Goal: Transaction & Acquisition: Purchase product/service

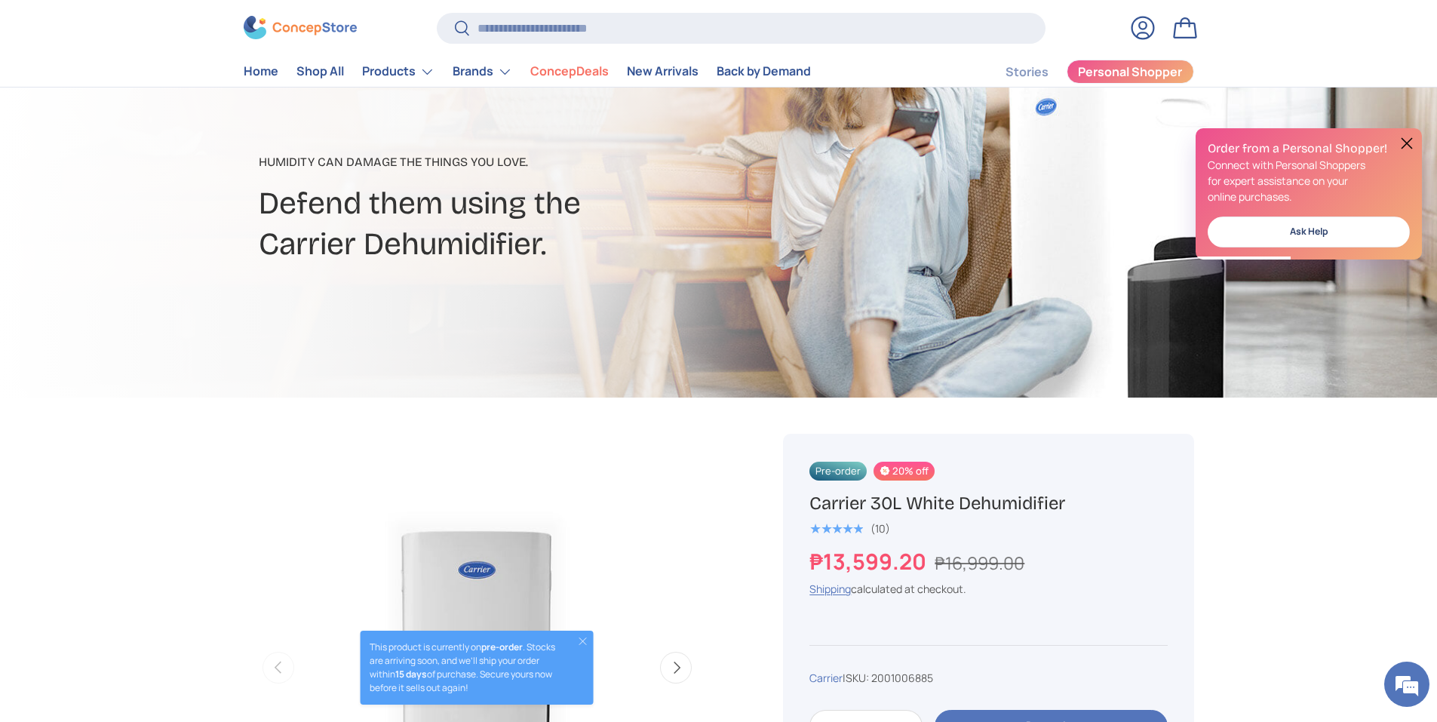
scroll to position [151, 0]
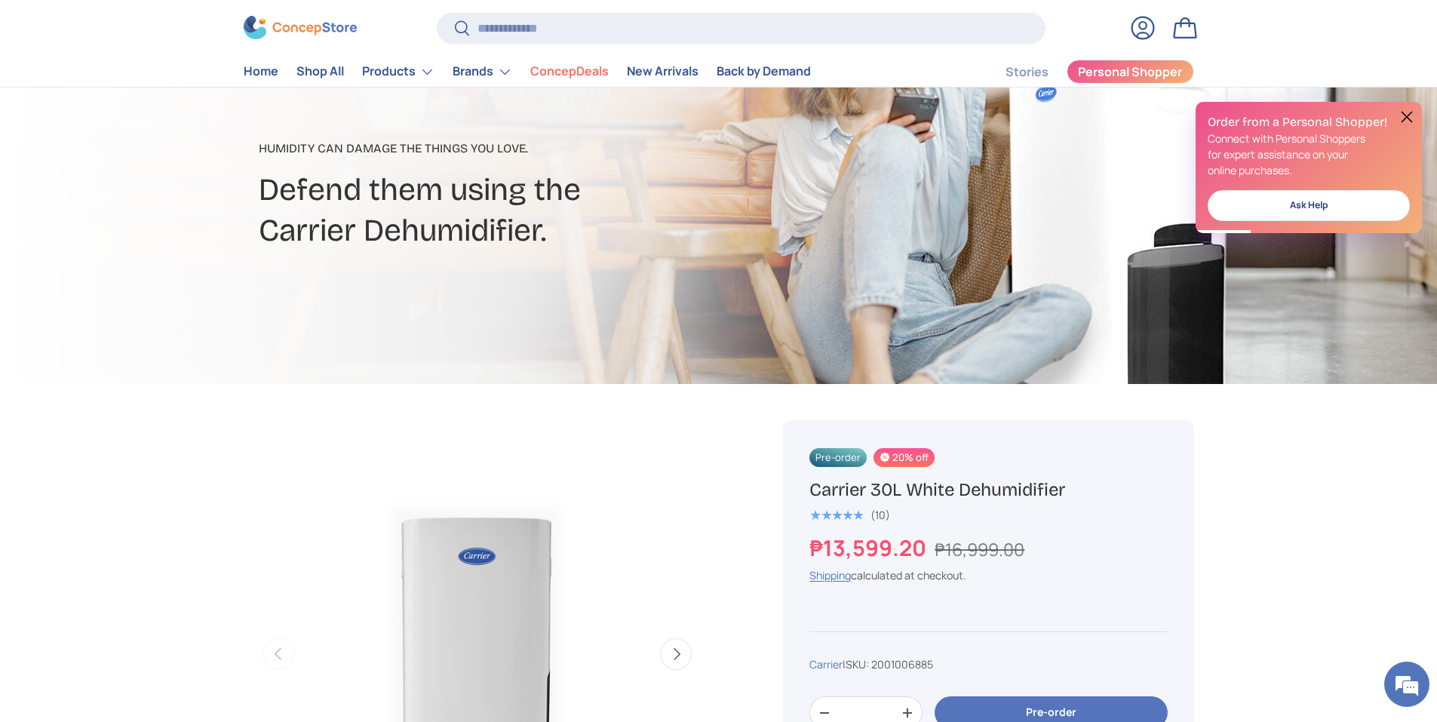
click at [1410, 121] on button at bounding box center [1406, 117] width 18 height 18
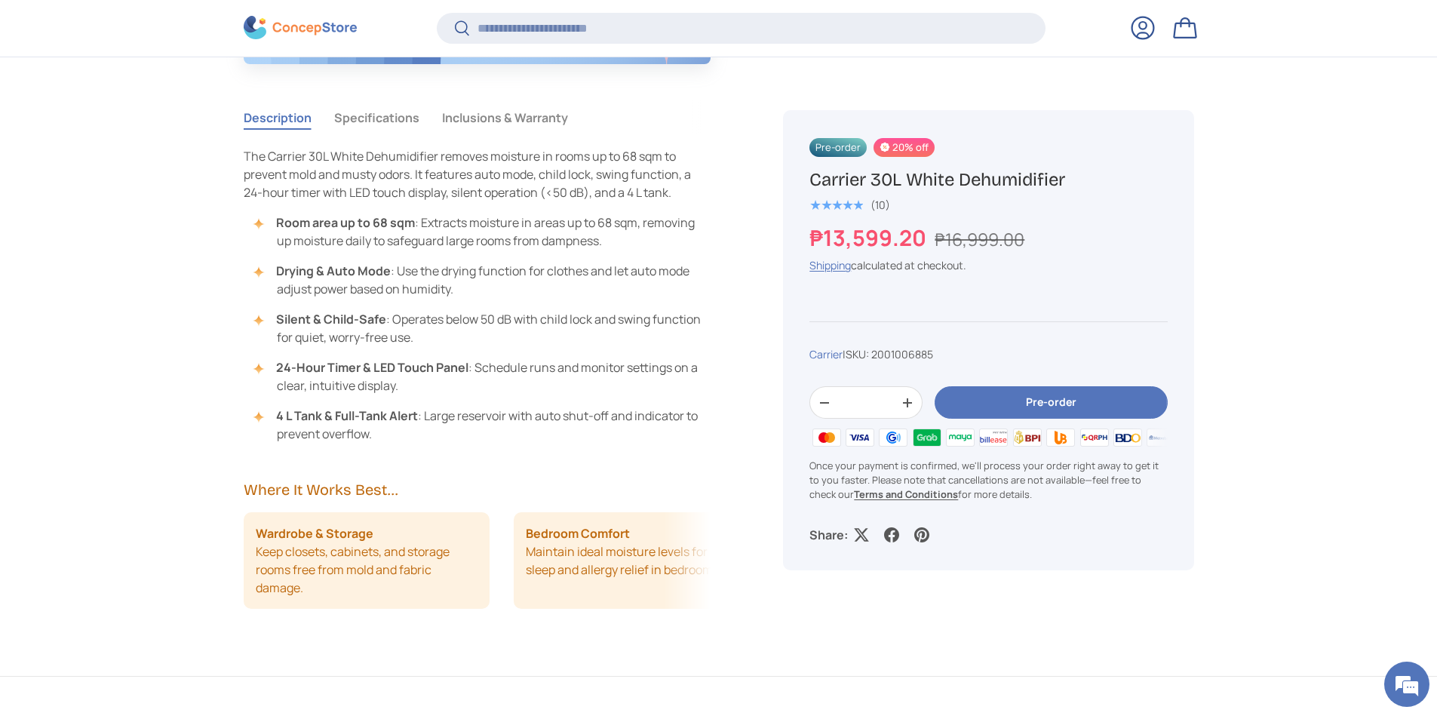
scroll to position [1354, 0]
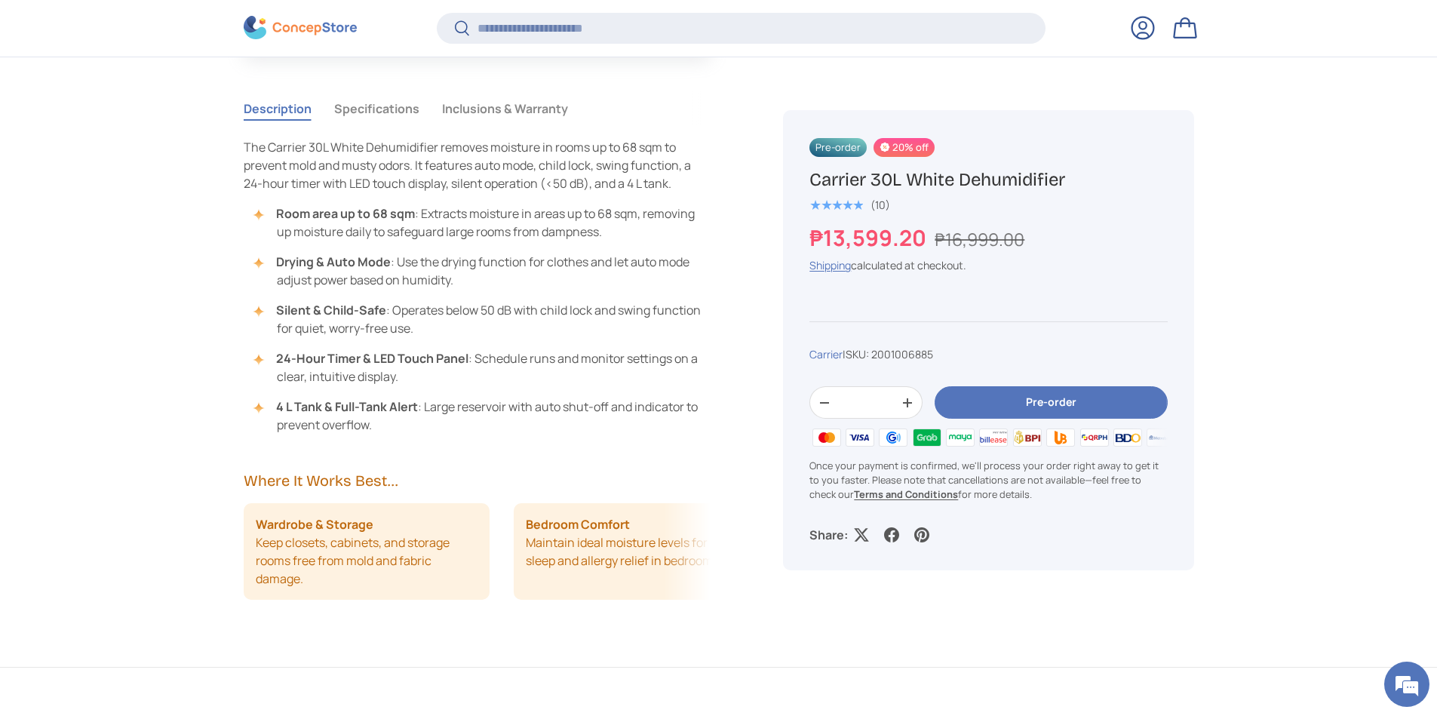
click at [398, 112] on button "Specifications" at bounding box center [376, 108] width 85 height 35
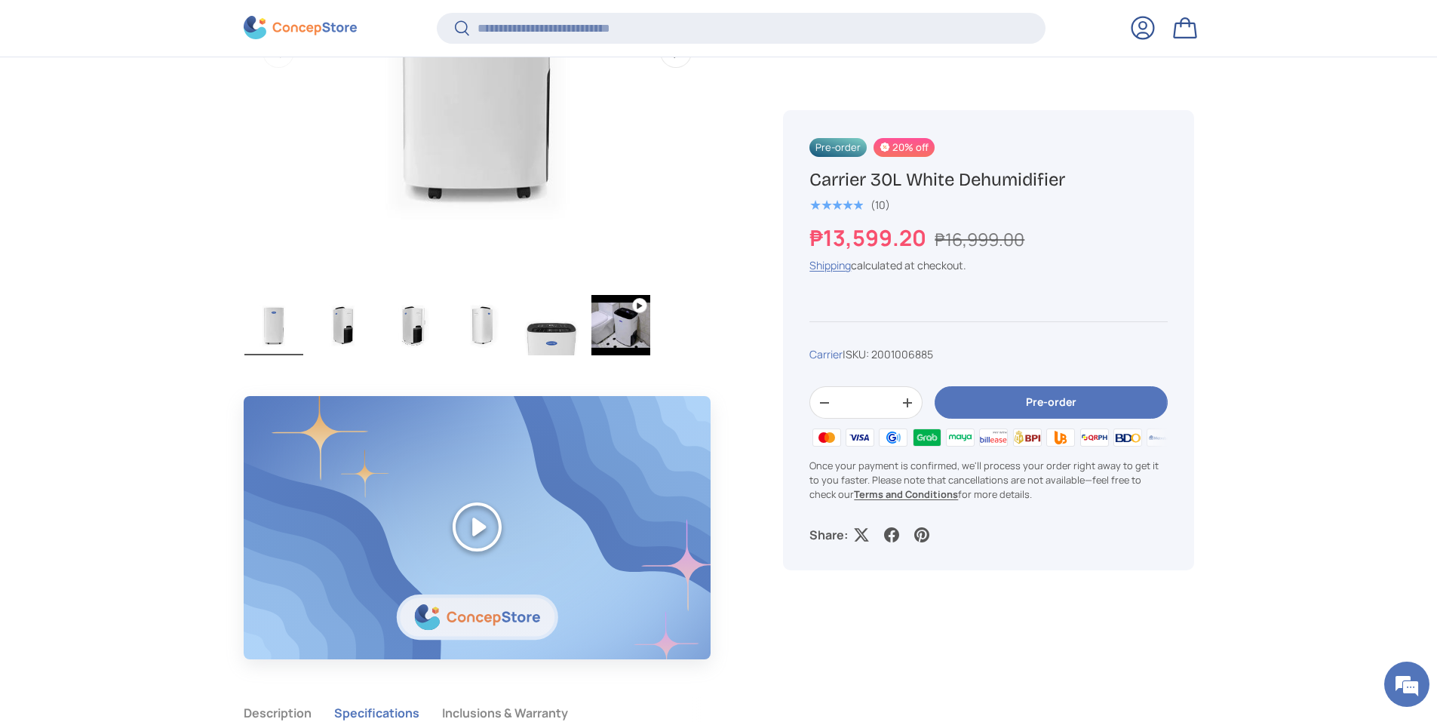
scroll to position [750, 0]
click at [349, 320] on img "Gallery Viewer" at bounding box center [343, 324] width 59 height 60
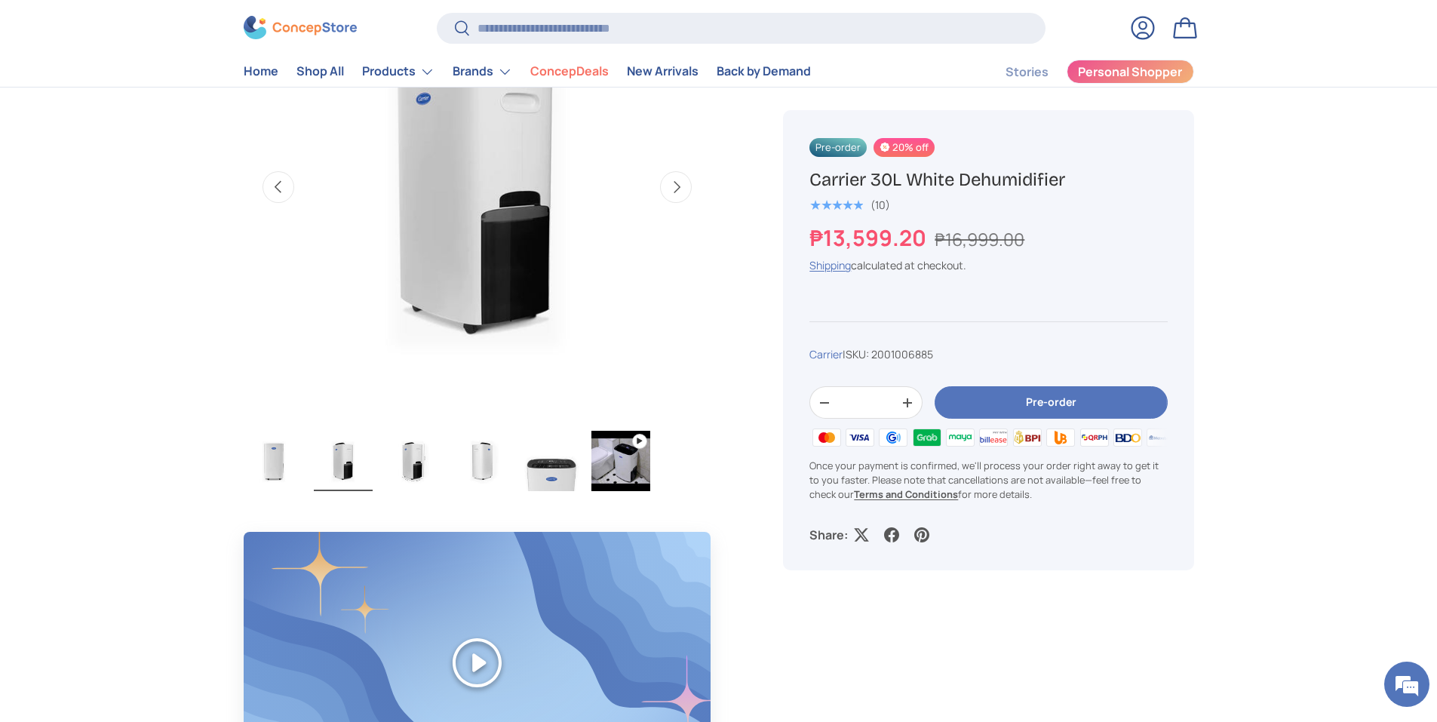
scroll to position [603, 0]
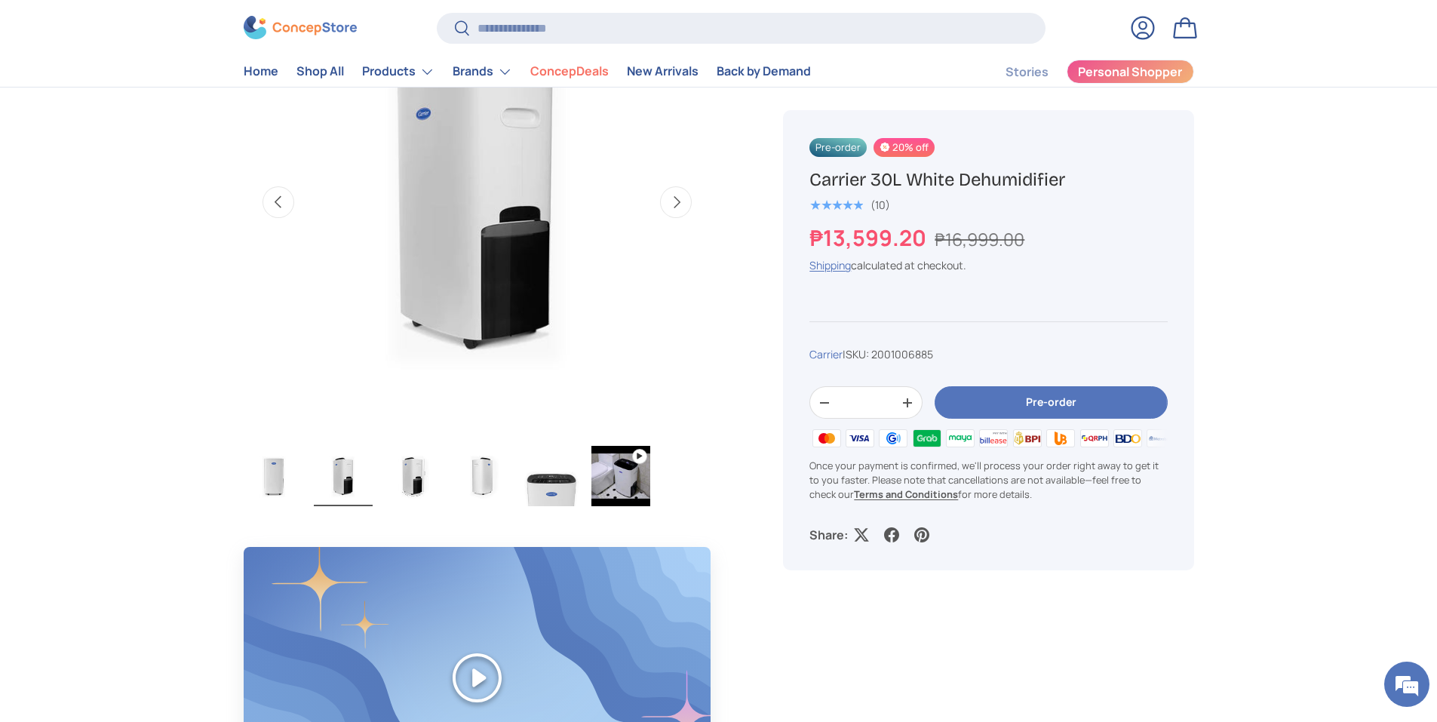
click at [406, 477] on img "Gallery Viewer" at bounding box center [412, 476] width 59 height 60
click at [480, 481] on img "Gallery Viewer" at bounding box center [481, 476] width 59 height 60
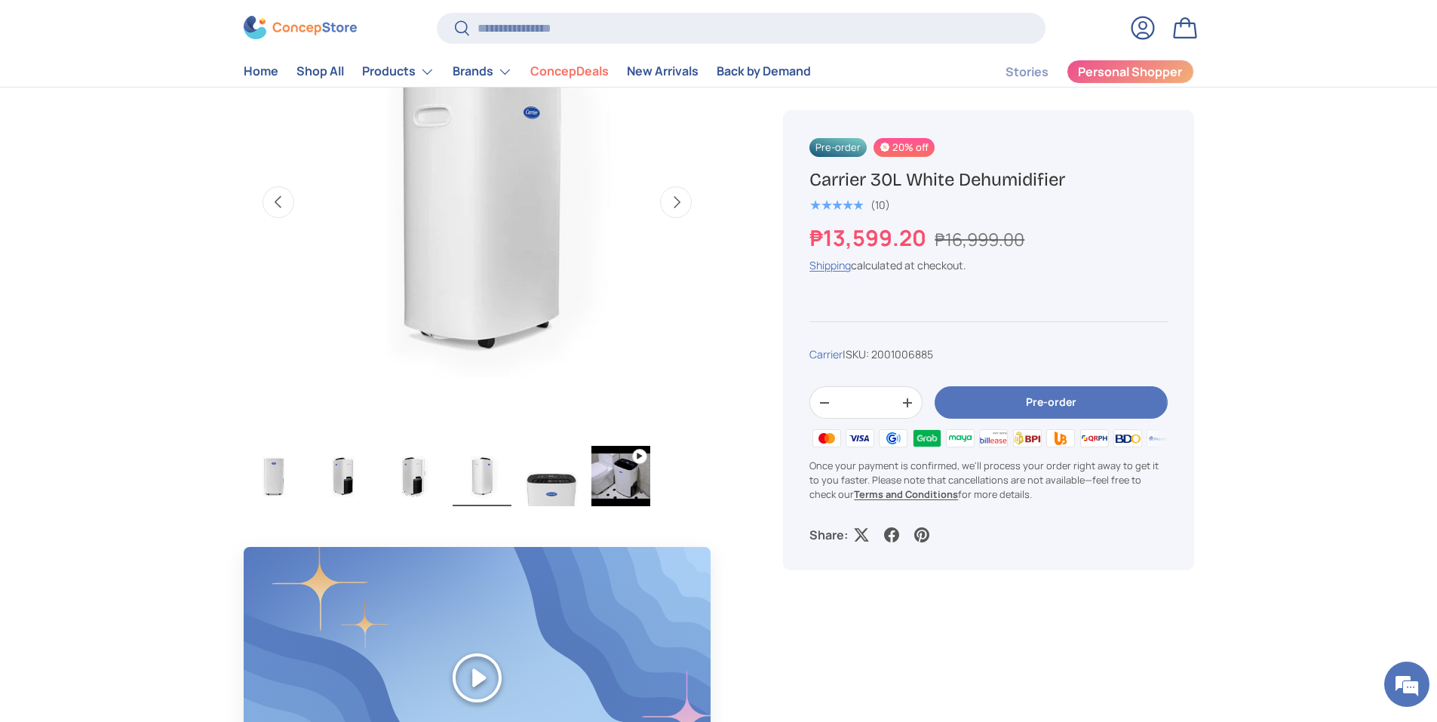
click at [541, 490] on img "Gallery Viewer" at bounding box center [551, 476] width 59 height 60
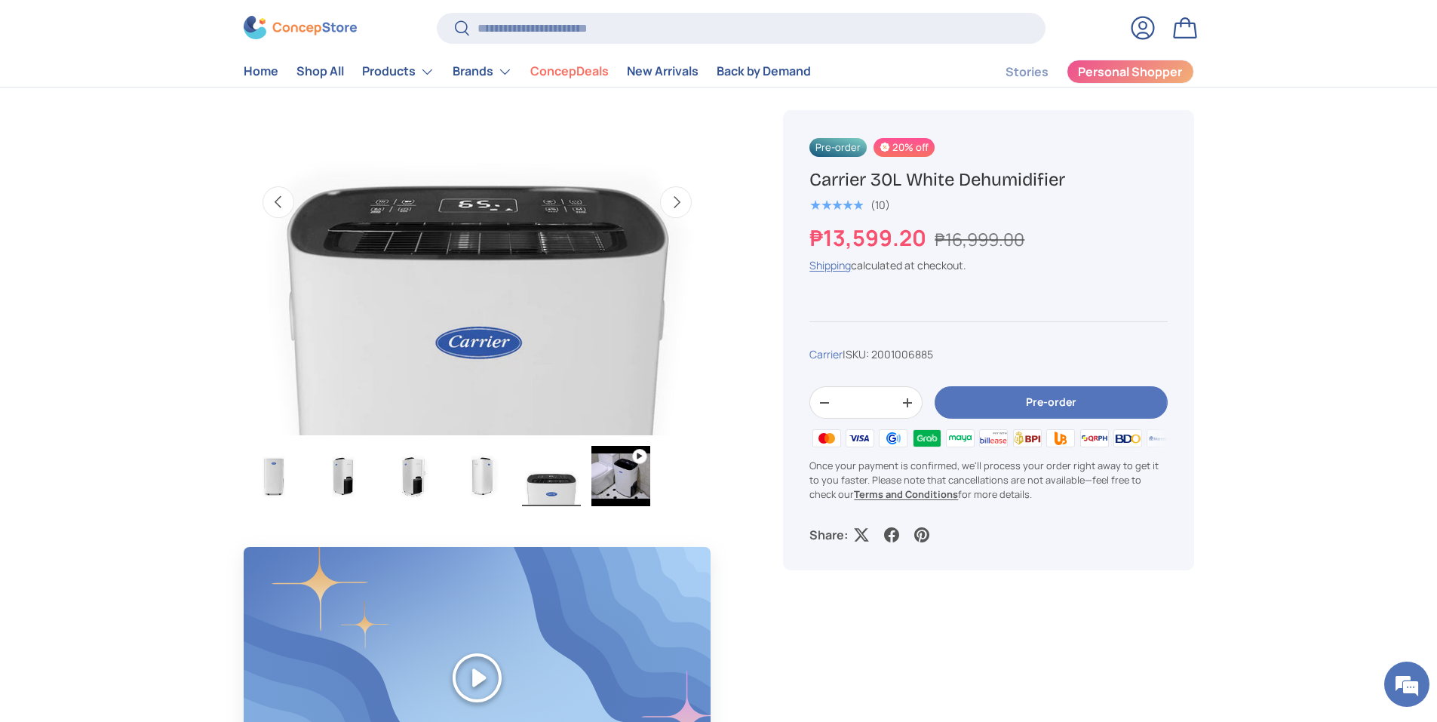
click at [609, 486] on img "Gallery Viewer" at bounding box center [620, 476] width 59 height 60
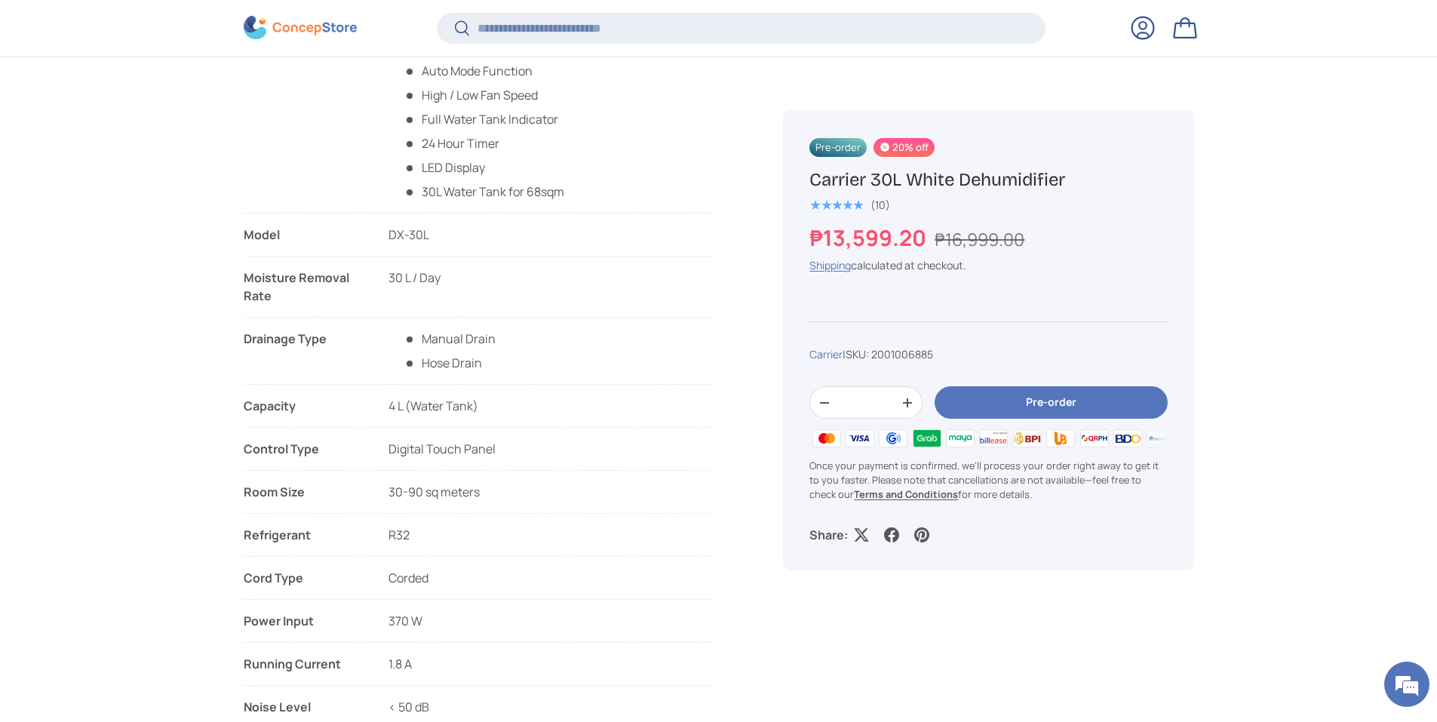
scroll to position [1505, 0]
click at [845, 266] on link "Shipping" at bounding box center [829, 265] width 41 height 14
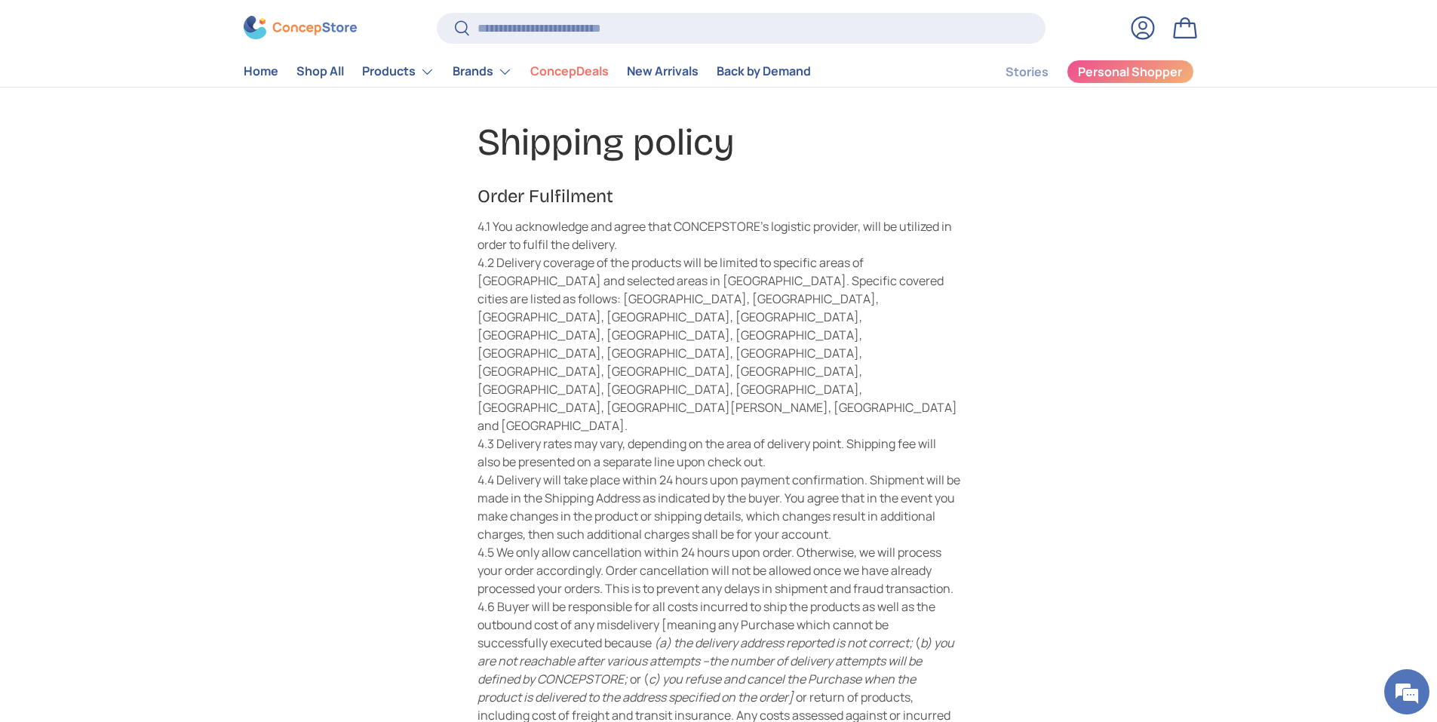
scroll to position [75, 0]
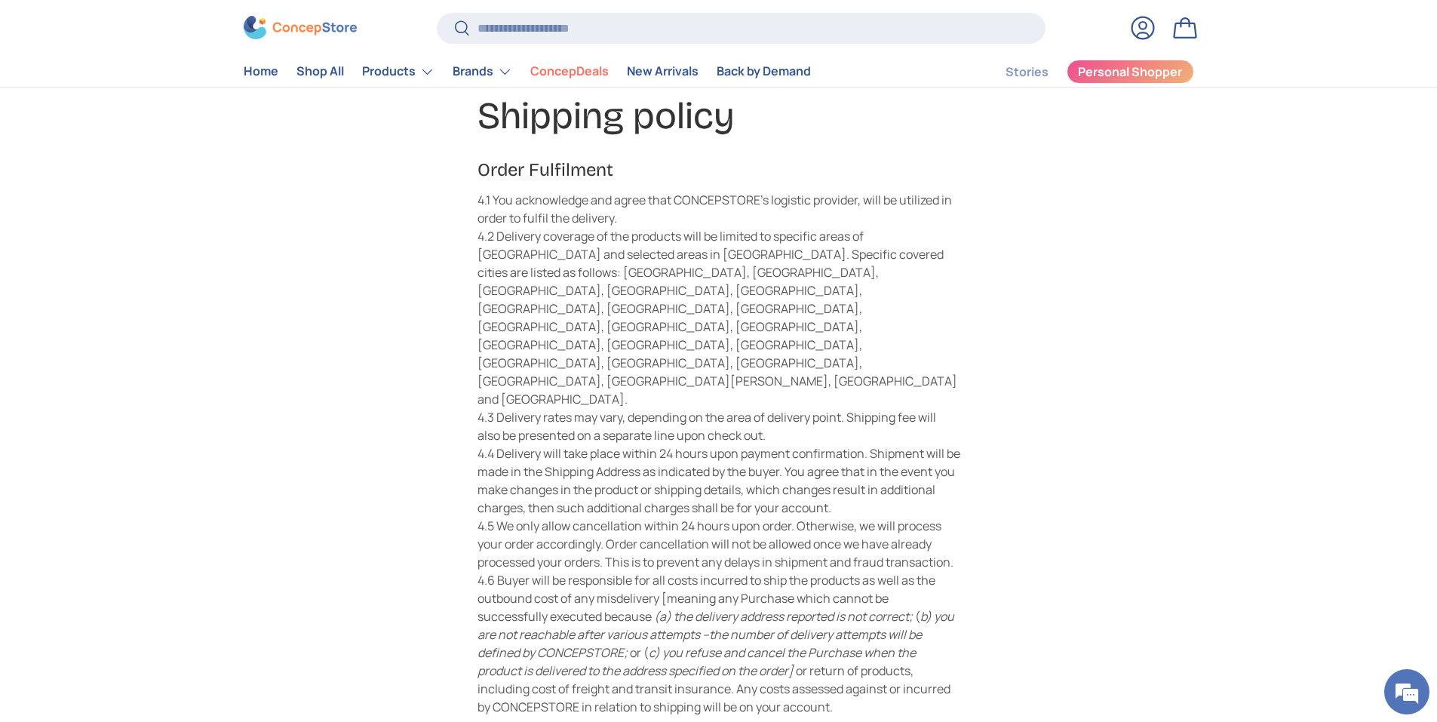
drag, startPoint x: 535, startPoint y: 220, endPoint x: 684, endPoint y: 223, distance: 148.6
click at [684, 223] on div "Order Fulfilment 4.1 You acknowledge and agree that CONCEPSTORE’s logistic prov…" at bounding box center [718, 192] width 483 height 69
drag, startPoint x: 684, startPoint y: 223, endPoint x: 567, endPoint y: 252, distance: 120.4
click at [567, 252] on div "4.2 Delivery coverage of the products will be limited to specific areas of [GEO…" at bounding box center [718, 317] width 483 height 181
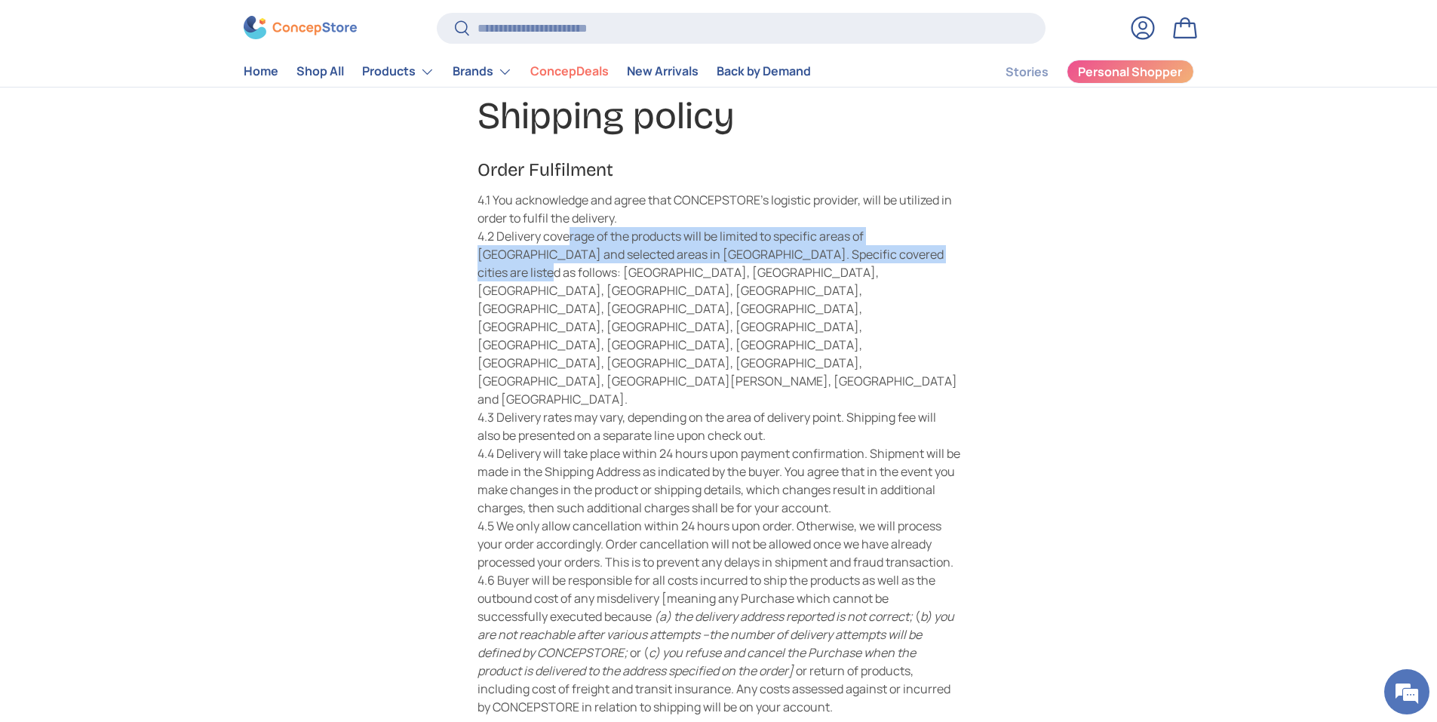
drag, startPoint x: 572, startPoint y: 237, endPoint x: 910, endPoint y: 249, distance: 338.8
click at [910, 249] on div "4.2 Delivery coverage of the products will be limited to specific areas of Grea…" at bounding box center [718, 317] width 483 height 181
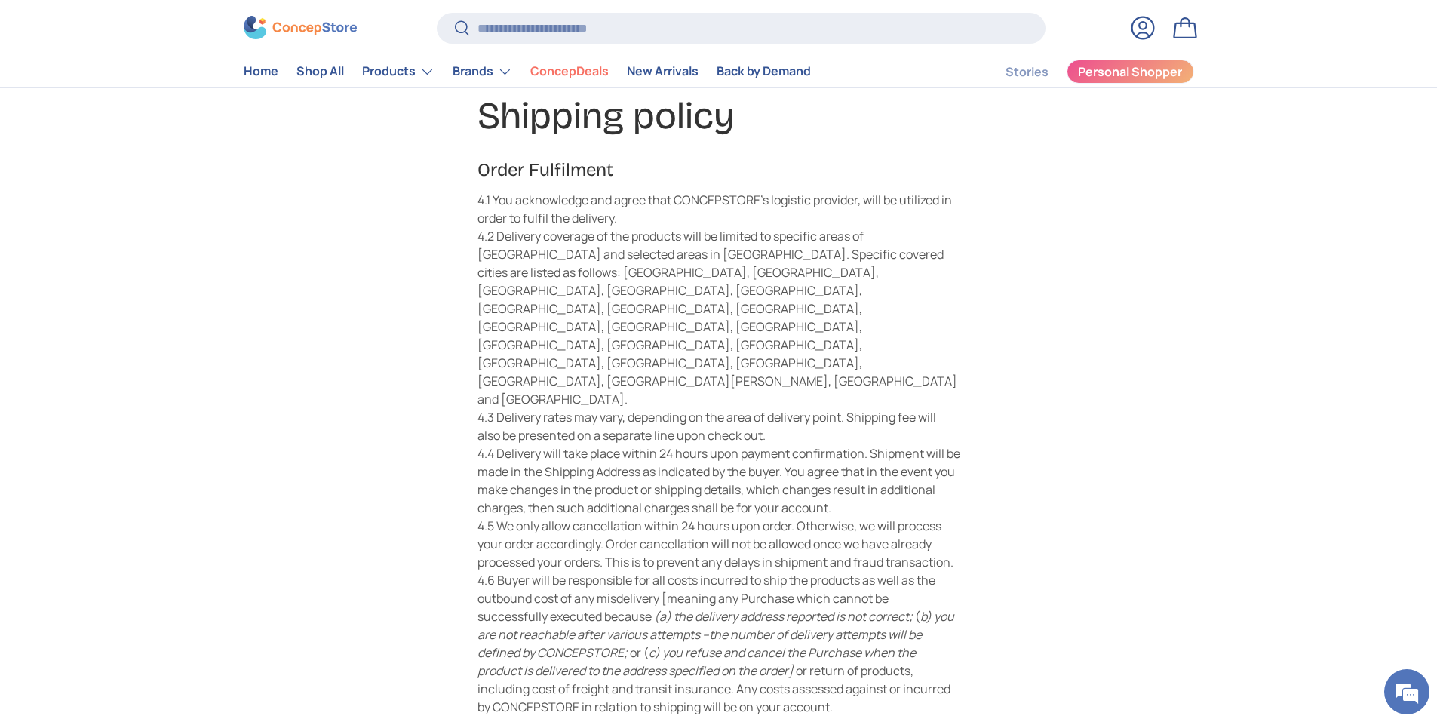
drag, startPoint x: 910, startPoint y: 249, endPoint x: 813, endPoint y: 313, distance: 116.5
click at [813, 313] on div "4.2 Delivery coverage of the products will be limited to specific areas of Grea…" at bounding box center [718, 317] width 483 height 181
drag, startPoint x: 779, startPoint y: 241, endPoint x: 934, endPoint y: 241, distance: 154.6
click at [934, 241] on div "4.2 Delivery coverage of the products will be limited to specific areas of Grea…" at bounding box center [718, 317] width 483 height 181
drag, startPoint x: 934, startPoint y: 241, endPoint x: 666, endPoint y: 290, distance: 272.3
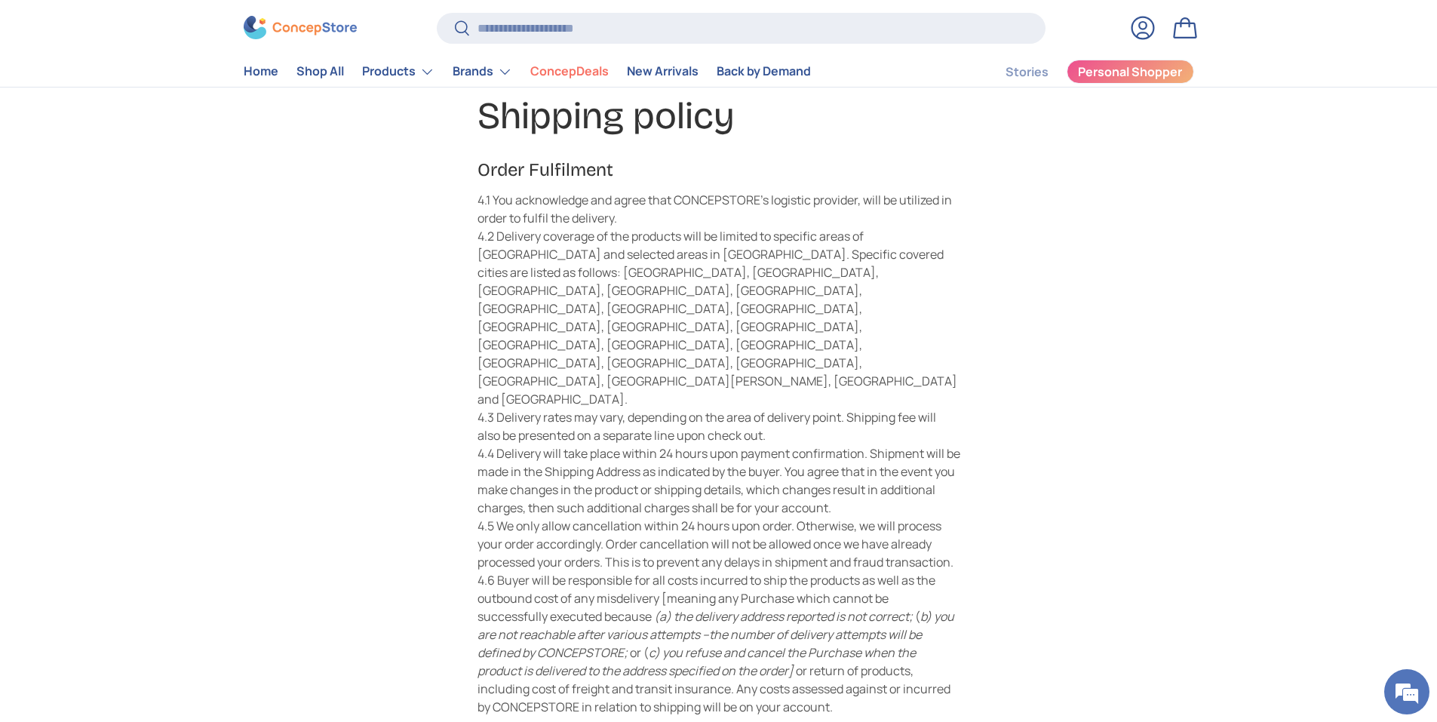
click at [666, 290] on div "4.2 Delivery coverage of the products will be limited to specific areas of Grea…" at bounding box center [718, 317] width 483 height 181
drag, startPoint x: 537, startPoint y: 268, endPoint x: 940, endPoint y: 262, distance: 403.5
click at [940, 262] on div "4.2 Delivery coverage of the products will be limited to specific areas of Grea…" at bounding box center [718, 317] width 483 height 181
drag, startPoint x: 940, startPoint y: 262, endPoint x: 662, endPoint y: 300, distance: 280.9
click at [715, 302] on div "4.2 Delivery coverage of the products will be limited to specific areas of Grea…" at bounding box center [718, 317] width 483 height 181
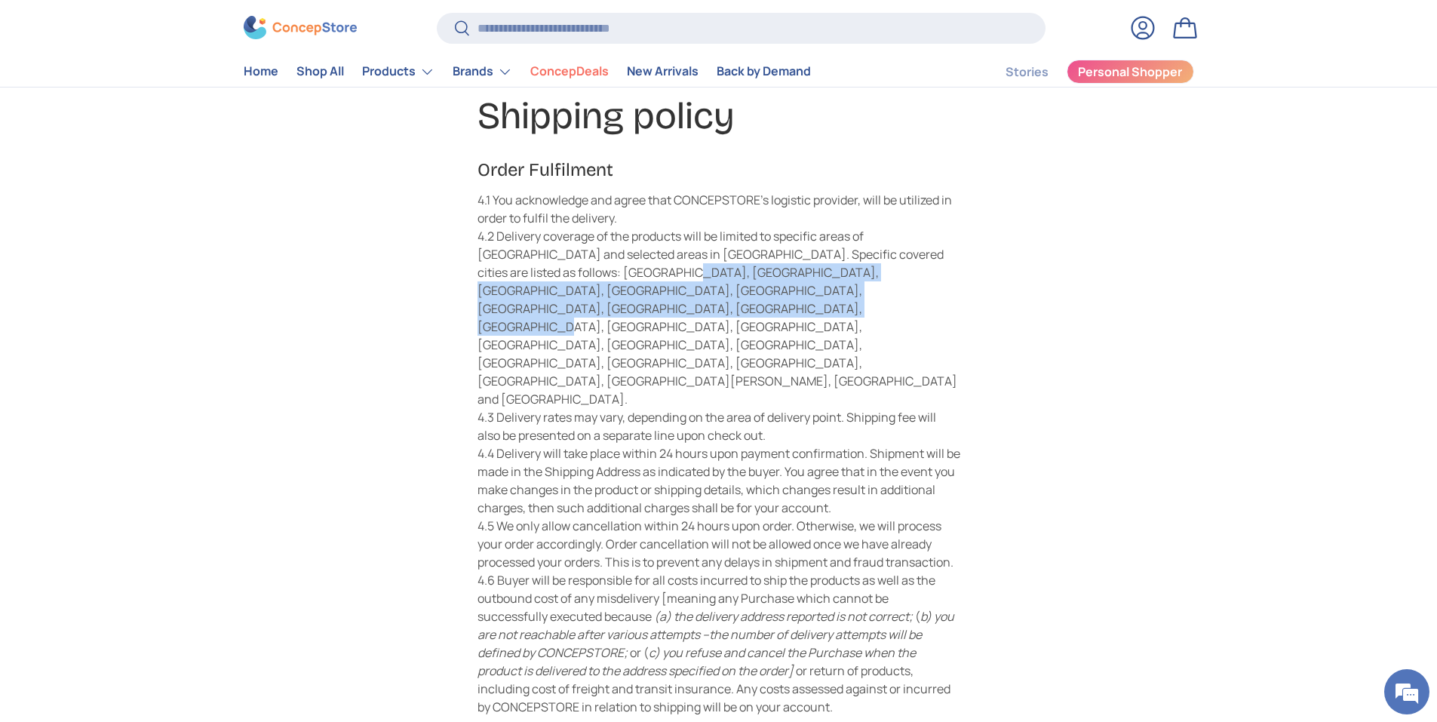
drag, startPoint x: 570, startPoint y: 278, endPoint x: 937, endPoint y: 287, distance: 367.4
click at [937, 287] on div "4.2 Delivery coverage of the products will be limited to specific areas of Grea…" at bounding box center [718, 317] width 483 height 181
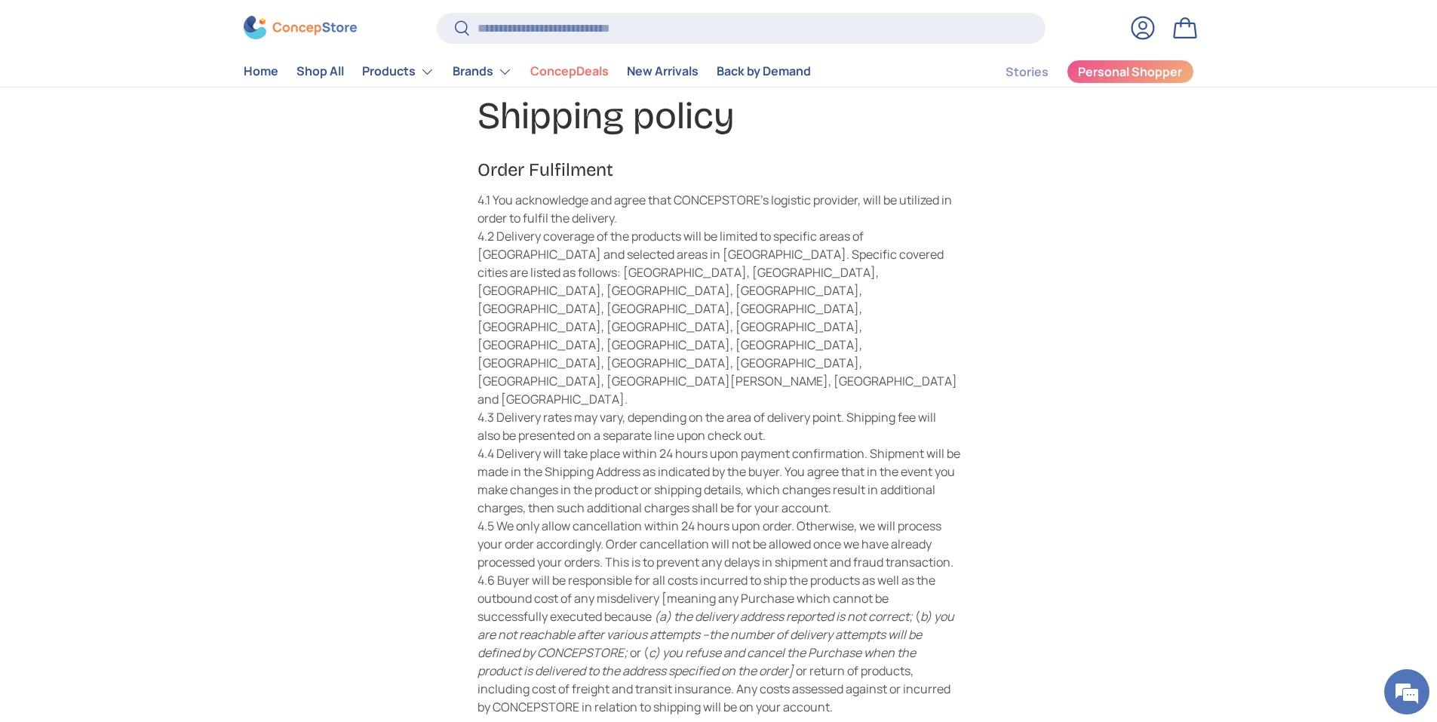
drag, startPoint x: 937, startPoint y: 287, endPoint x: 594, endPoint y: 336, distance: 346.5
click at [594, 408] on div "4.3 Delivery rates may vary, depending on the area of delivery point. Shipping …" at bounding box center [718, 426] width 483 height 36
drag, startPoint x: 622, startPoint y: 328, endPoint x: 852, endPoint y: 330, distance: 230.0
click at [852, 408] on div "4.3 Delivery rates may vary, depending on the area of delivery point. Shipping …" at bounding box center [718, 426] width 483 height 36
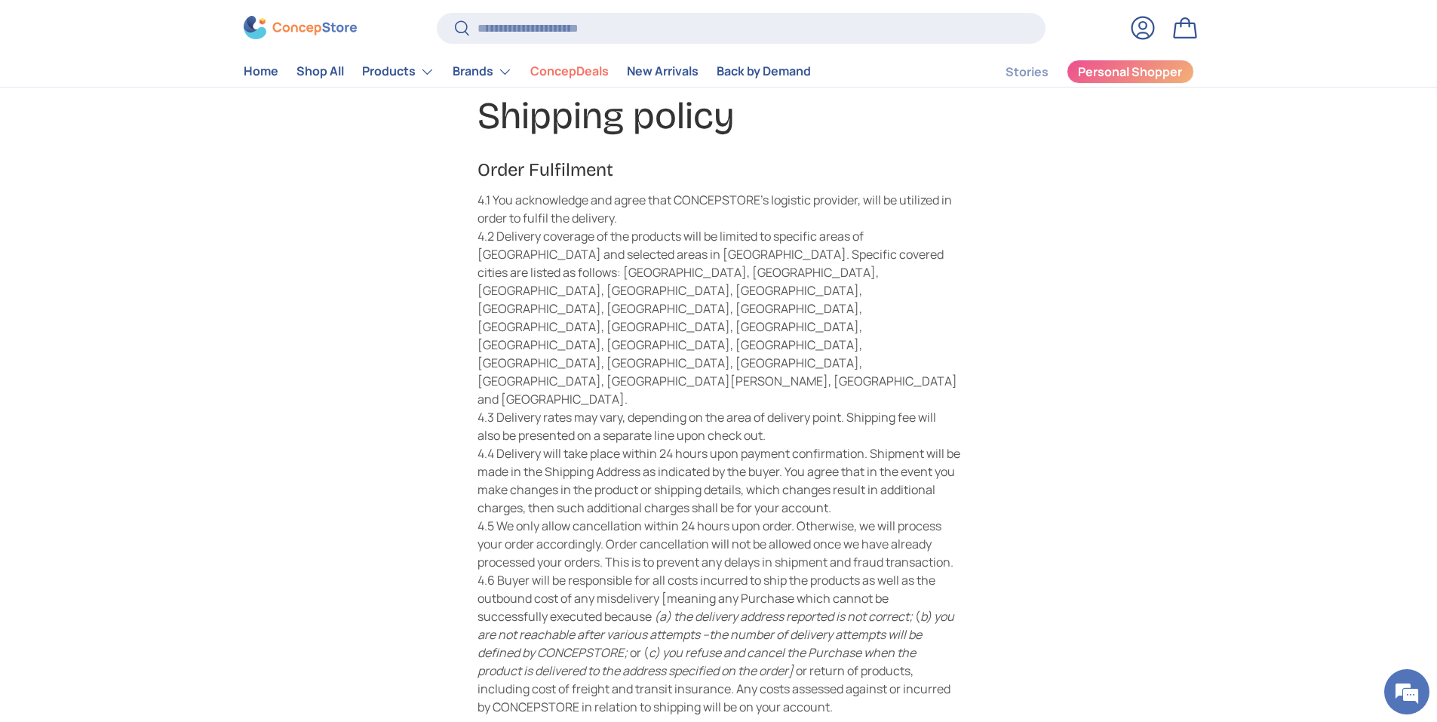
drag, startPoint x: 852, startPoint y: 330, endPoint x: 709, endPoint y: 349, distance: 144.5
click at [709, 408] on div "4.3 Delivery rates may vary, depending on the area of delivery point. Shipping …" at bounding box center [718, 426] width 483 height 36
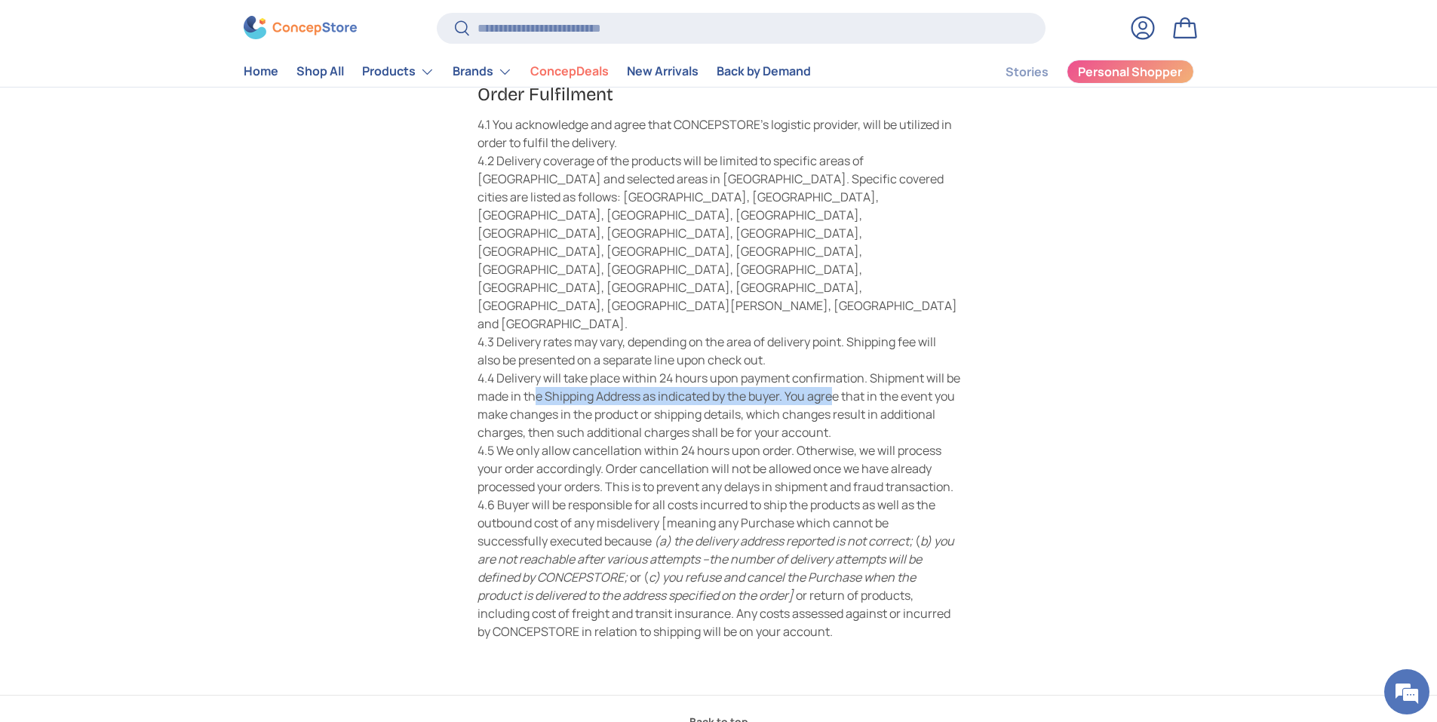
drag, startPoint x: 532, startPoint y: 311, endPoint x: 833, endPoint y: 311, distance: 300.2
click at [833, 369] on div "4.4 Delivery will take place within 24 hours upon payment confirmation. Shipmen…" at bounding box center [718, 405] width 483 height 72
drag, startPoint x: 833, startPoint y: 311, endPoint x: 775, endPoint y: 339, distance: 64.4
click at [775, 369] on div "4.4 Delivery will take place within 24 hours upon payment confirmation. Shipmen…" at bounding box center [718, 405] width 483 height 72
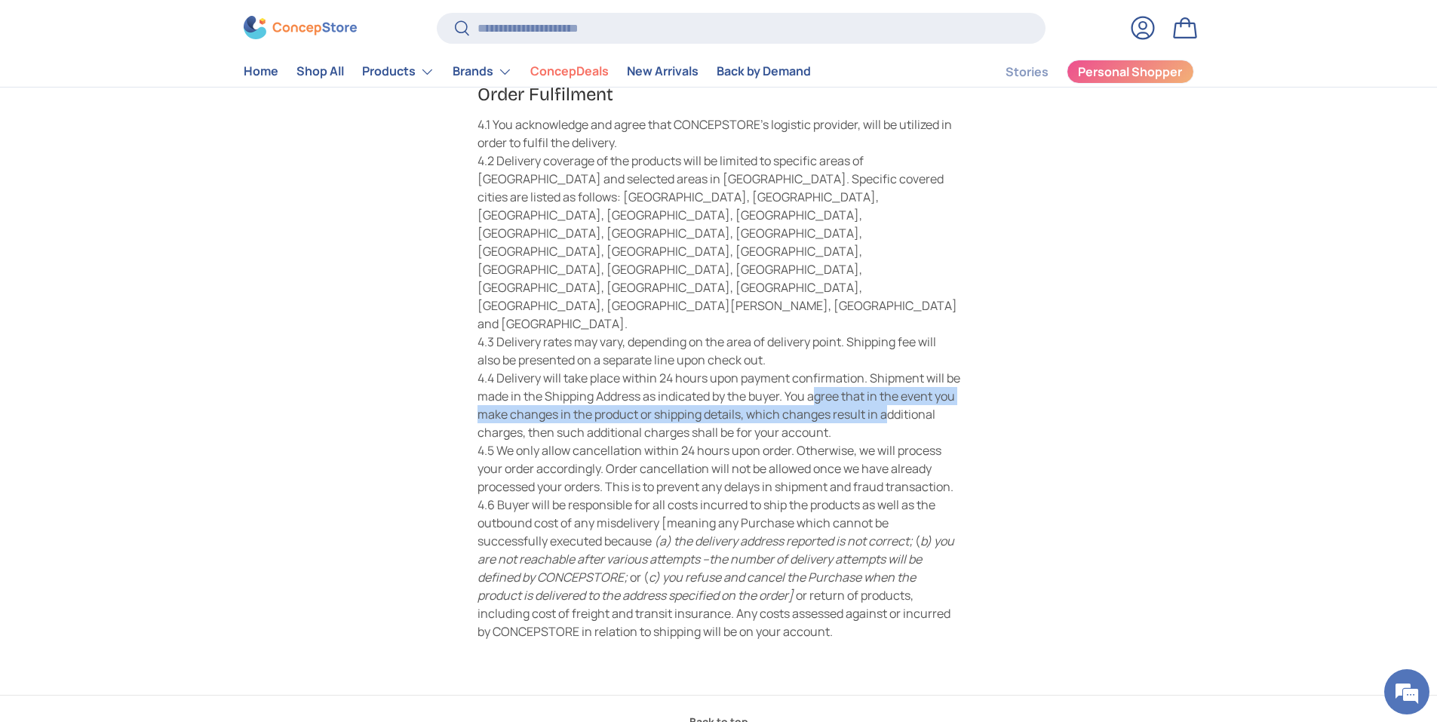
drag, startPoint x: 816, startPoint y: 308, endPoint x: 891, endPoint y: 333, distance: 79.4
click at [891, 369] on div "4.4 Delivery will take place within 24 hours upon payment confirmation. Shipmen…" at bounding box center [718, 405] width 483 height 72
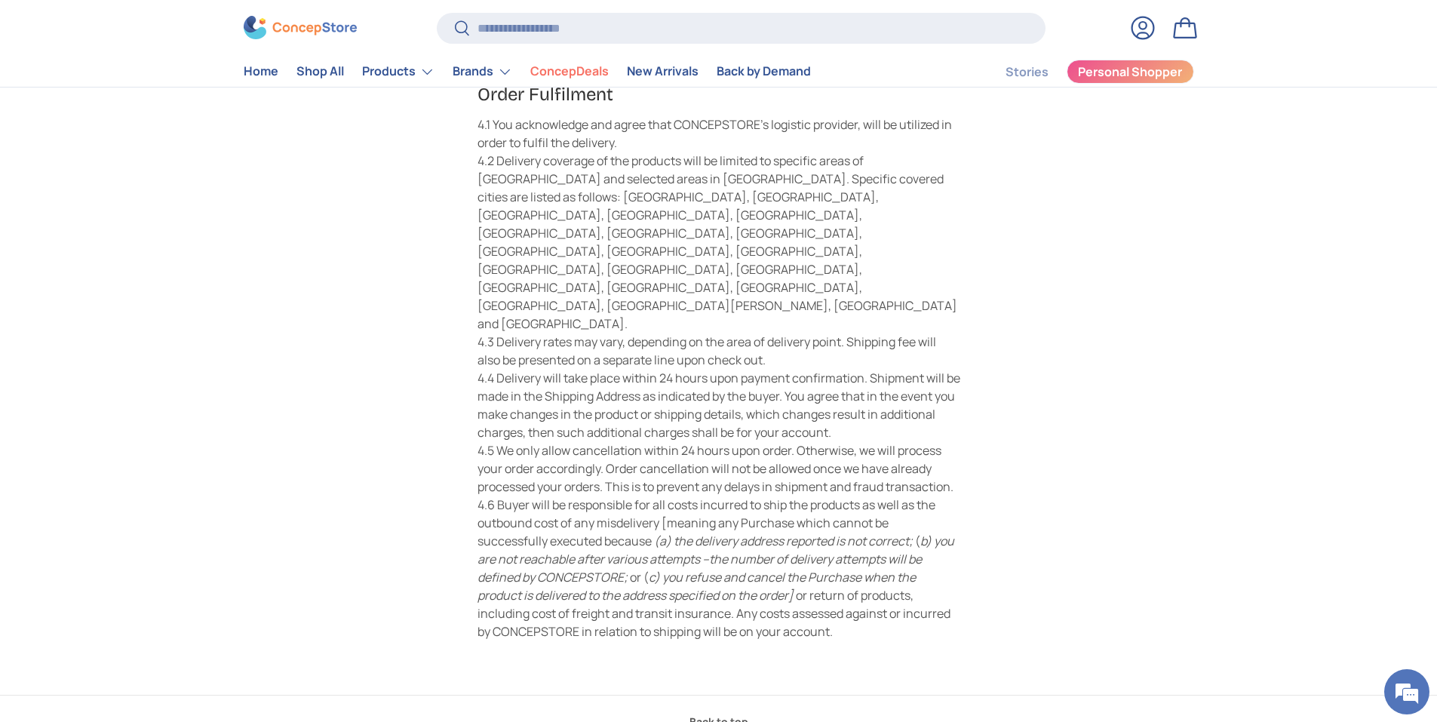
drag, startPoint x: 891, startPoint y: 333, endPoint x: 594, endPoint y: 382, distance: 302.0
click at [604, 441] on div "4.5 We only allow cancellation within 24 hours upon order. Otherwise, we will p…" at bounding box center [718, 468] width 483 height 54
drag, startPoint x: 523, startPoint y: 364, endPoint x: 902, endPoint y: 364, distance: 378.6
click at [902, 441] on div "4.5 We only allow cancellation within 24 hours upon order. Otherwise, we will p…" at bounding box center [718, 468] width 483 height 54
drag, startPoint x: 902, startPoint y: 364, endPoint x: 626, endPoint y: 413, distance: 280.2
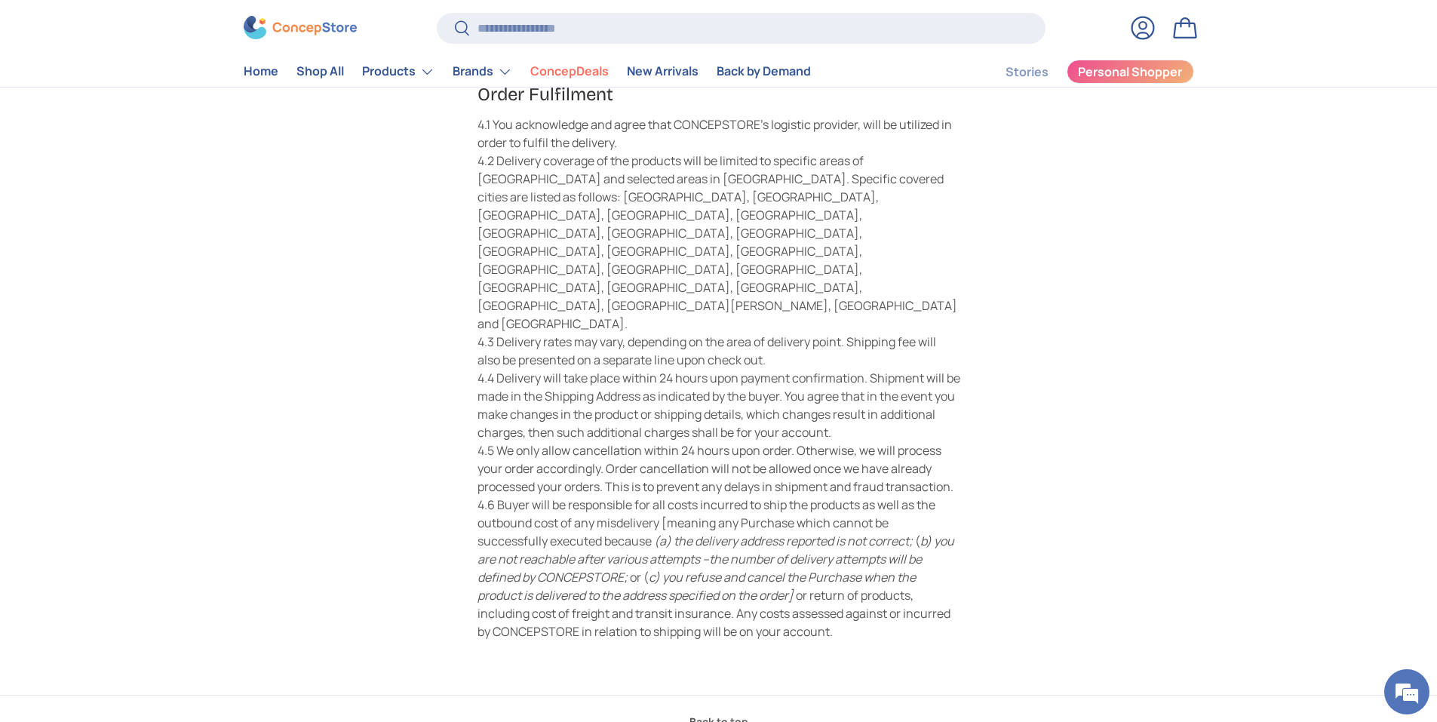
click at [626, 495] on div "4.6 Buyer will be responsible for all costs incurred to ship the products as we…" at bounding box center [718, 567] width 483 height 145
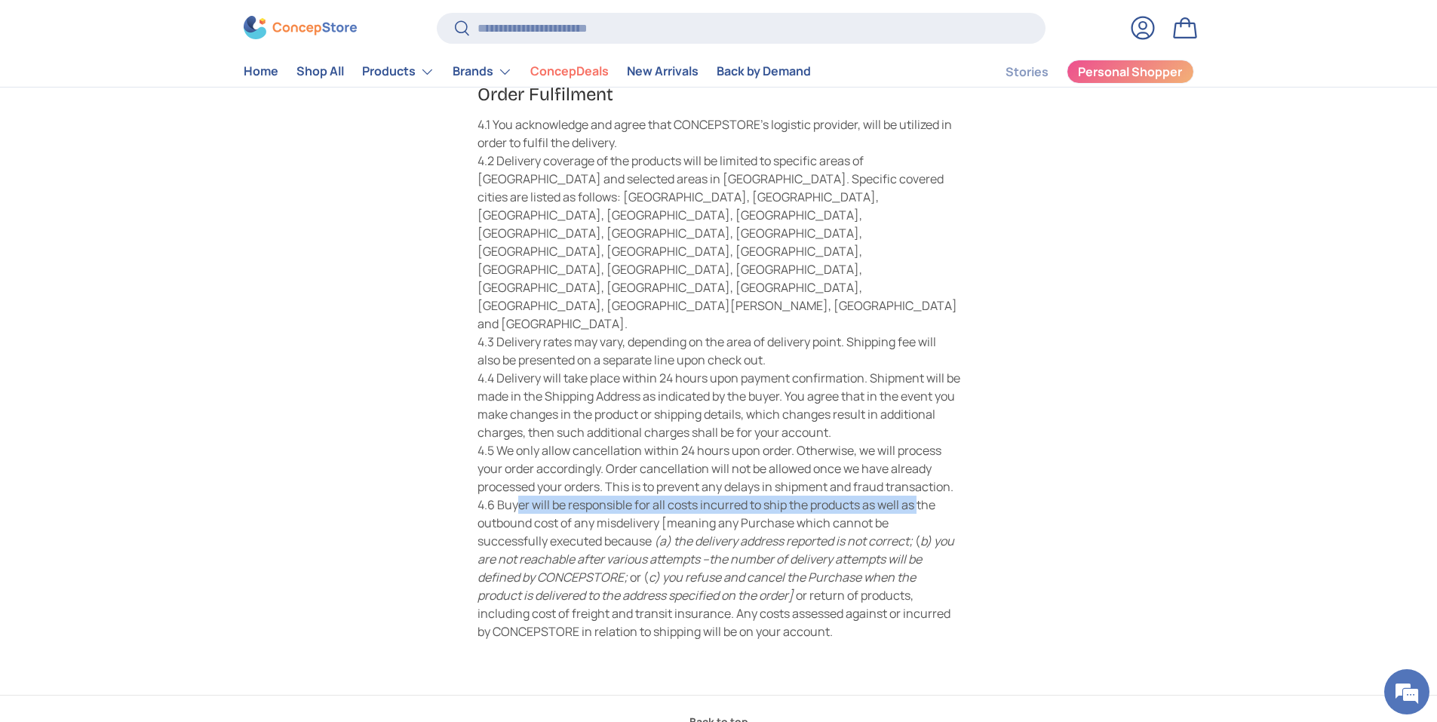
drag, startPoint x: 520, startPoint y: 419, endPoint x: 919, endPoint y: 419, distance: 399.7
click at [919, 495] on div "4.6 Buyer will be responsible for all costs incurred to ship the products as we…" at bounding box center [718, 567] width 483 height 145
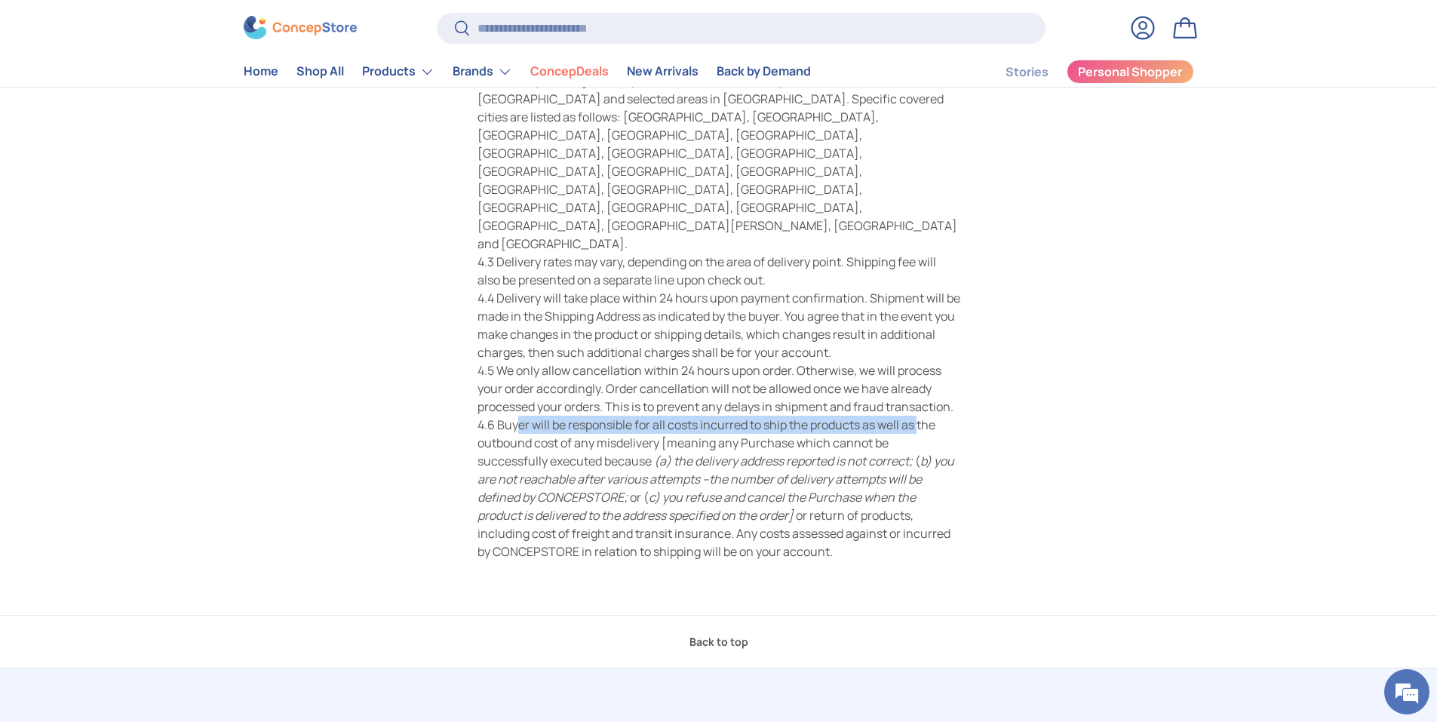
scroll to position [226, 0]
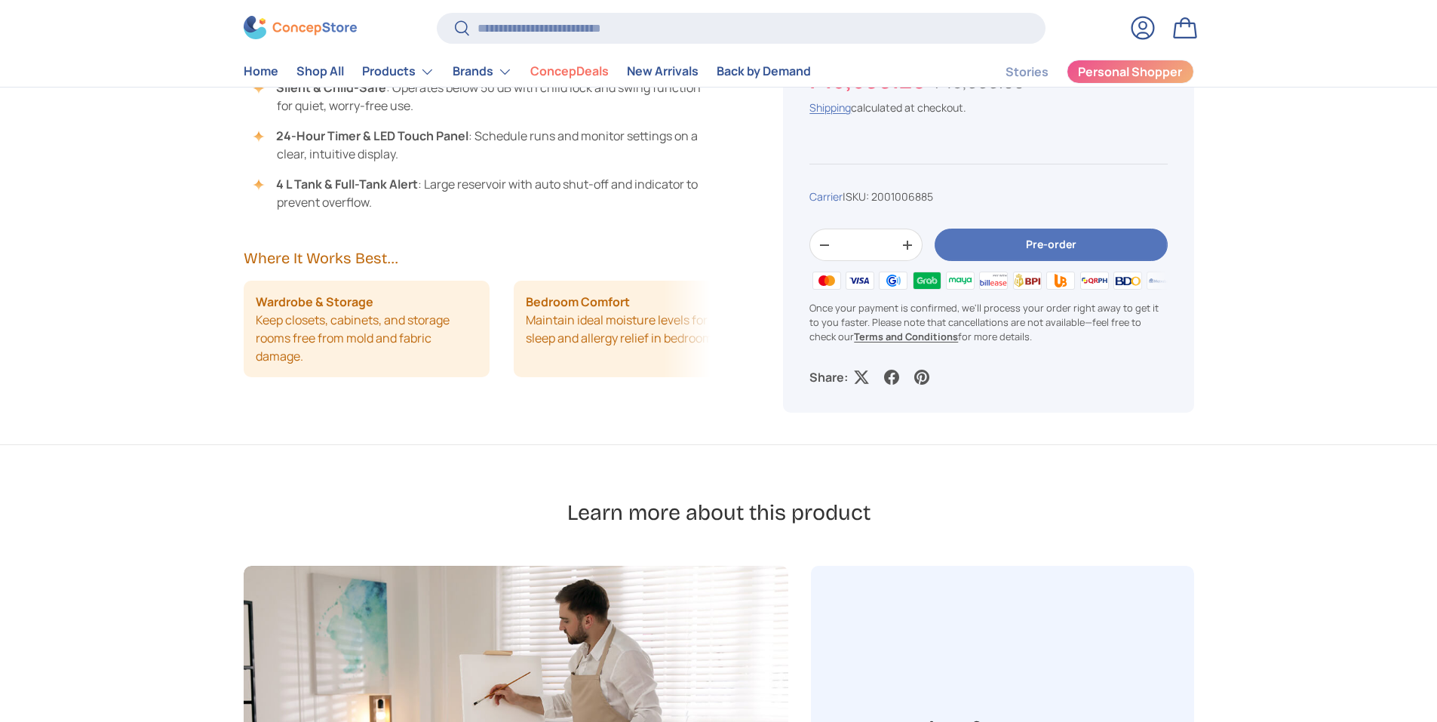
scroll to position [1580, 0]
drag, startPoint x: 1075, startPoint y: 251, endPoint x: 1114, endPoint y: 263, distance: 40.3
click at [1075, 251] on button "Pre-order" at bounding box center [1050, 245] width 232 height 32
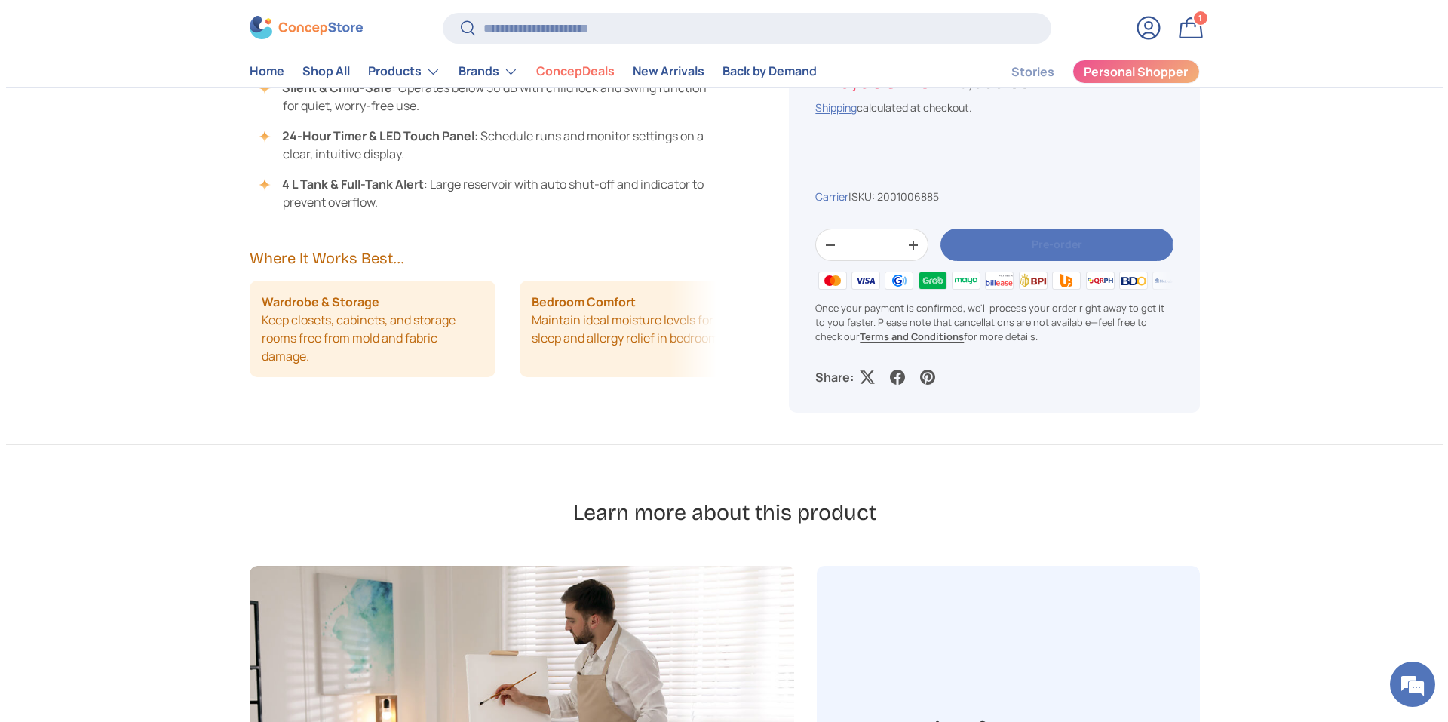
scroll to position [0, 0]
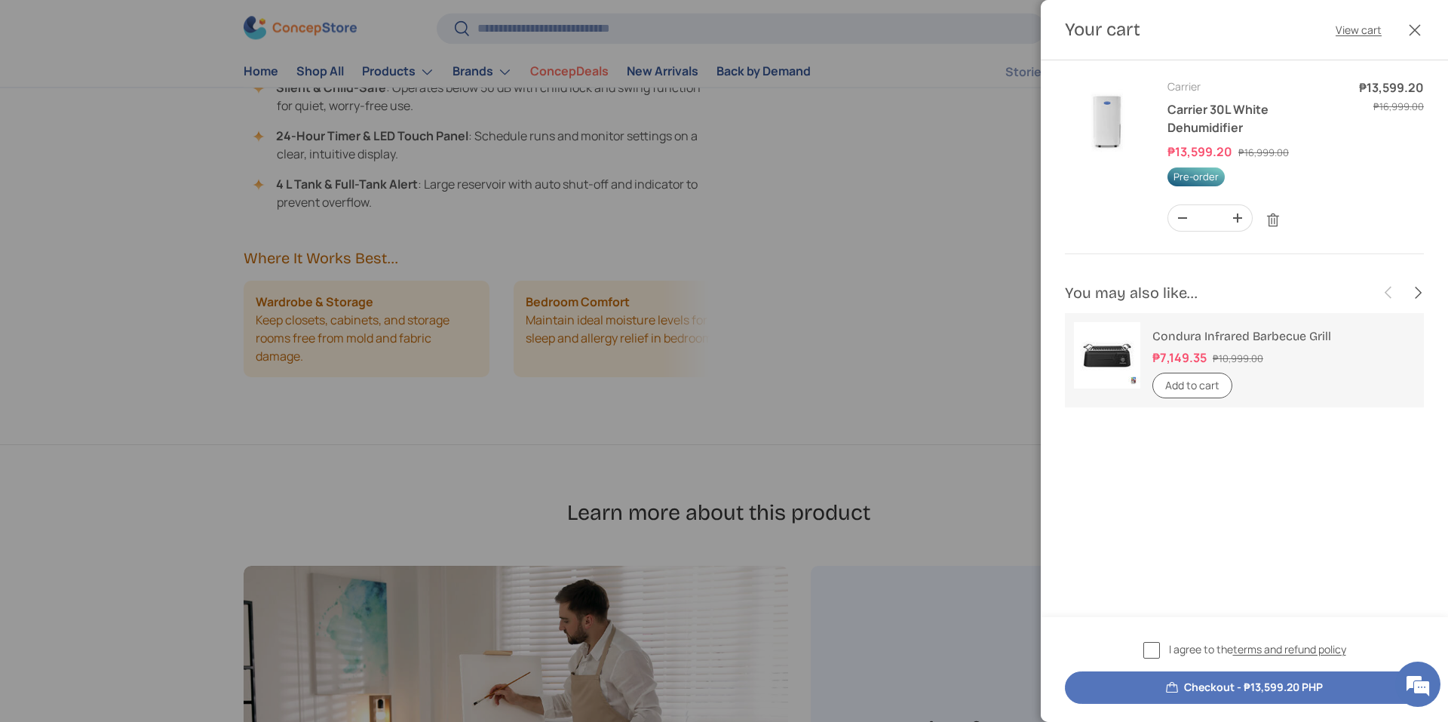
click at [1191, 687] on button "Checkout - ₱13,599.20 PHP" at bounding box center [1244, 687] width 359 height 32
click at [1143, 654] on label "I agree to the terms and refund policy" at bounding box center [1244, 649] width 203 height 17
click at [1189, 680] on button "Checkout - ₱13,599.20 PHP" at bounding box center [1244, 687] width 359 height 32
